Goal: Find specific page/section: Find specific page/section

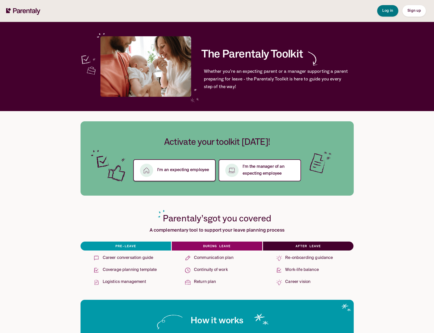
click at [195, 169] on p "I’m an expecting employee" at bounding box center [183, 170] width 52 height 7
click at [391, 5] on div "Log in Sign up" at bounding box center [401, 11] width 49 height 22
click at [391, 9] on span "Log in" at bounding box center [388, 11] width 11 height 4
